Goal: Find specific page/section: Find specific page/section

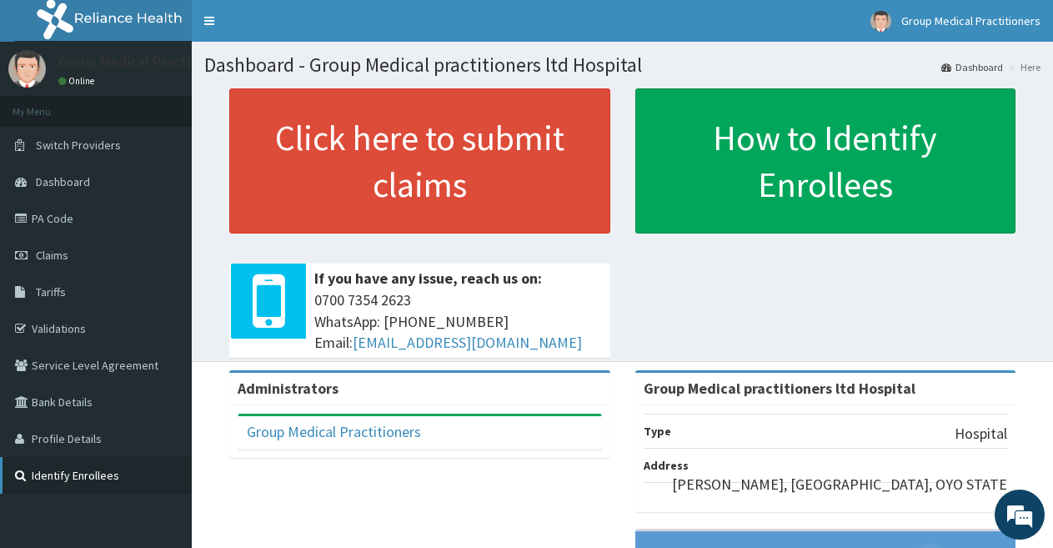
click at [61, 474] on link "Identify Enrollees" at bounding box center [96, 475] width 192 height 37
click at [68, 332] on link "Validations" at bounding box center [96, 328] width 192 height 37
